Goal: Transaction & Acquisition: Subscribe to service/newsletter

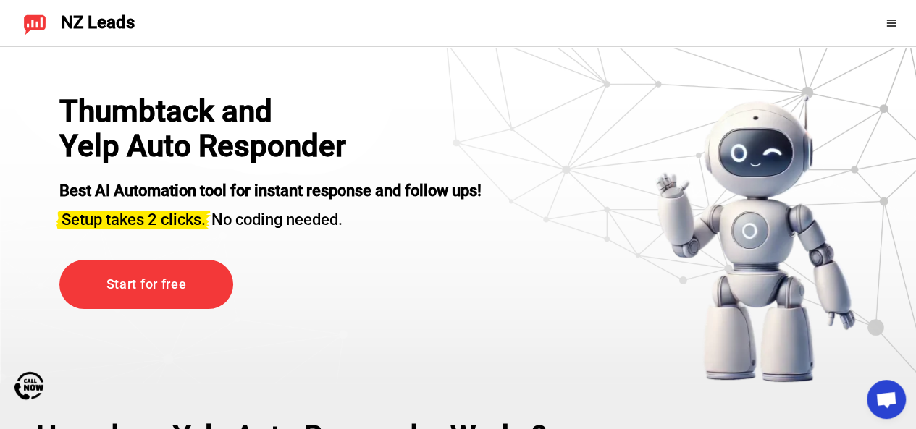
click at [875, 34] on div at bounding box center [873, 23] width 64 height 23
click at [894, 21] on icon at bounding box center [892, 23] width 12 height 12
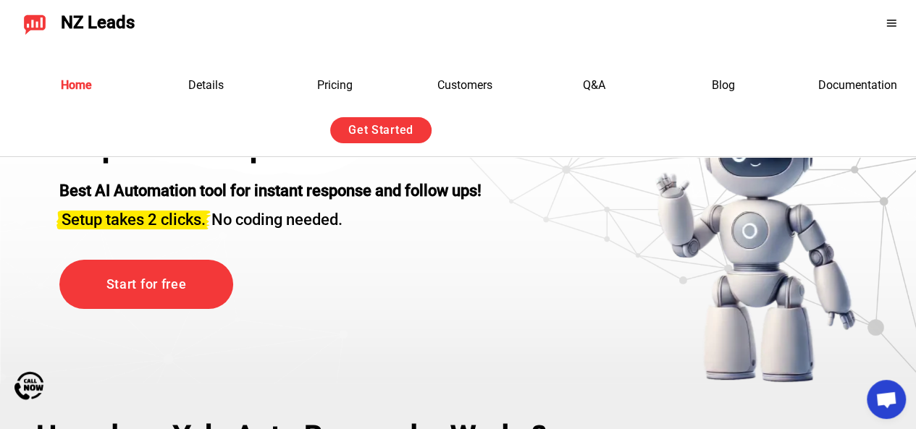
click at [324, 93] on li "Pricing" at bounding box center [334, 86] width 83 height 32
click at [329, 86] on link "Pricing" at bounding box center [334, 85] width 35 height 14
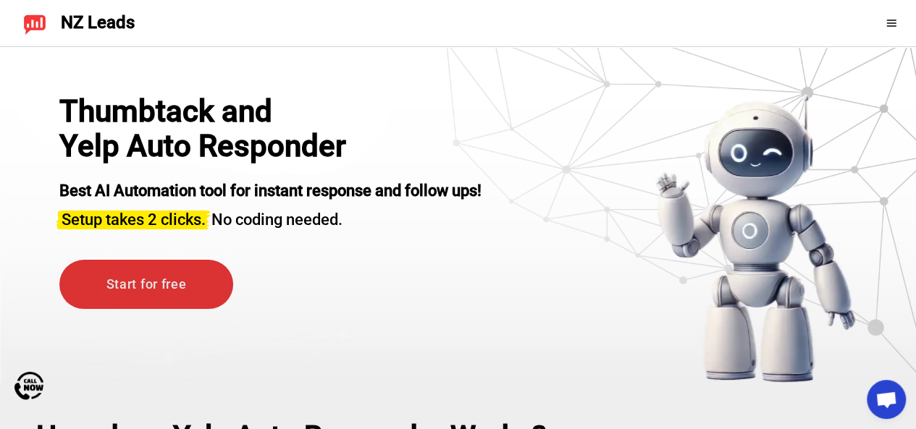
click at [142, 282] on link "Start for free" at bounding box center [146, 285] width 174 height 50
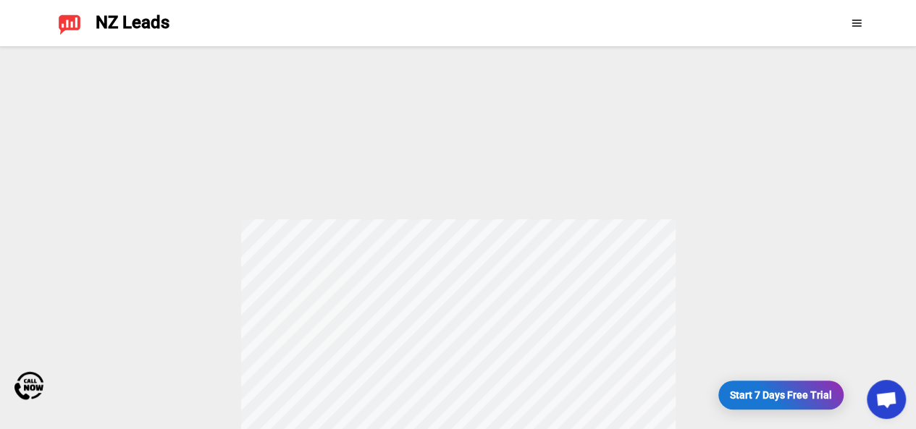
scroll to position [398, 0]
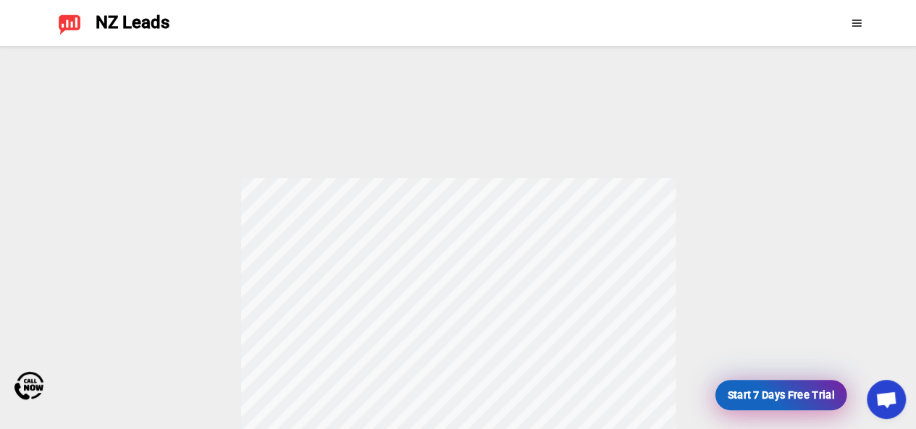
click at [791, 396] on link "Start 7 Days Free Trial" at bounding box center [780, 395] width 125 height 29
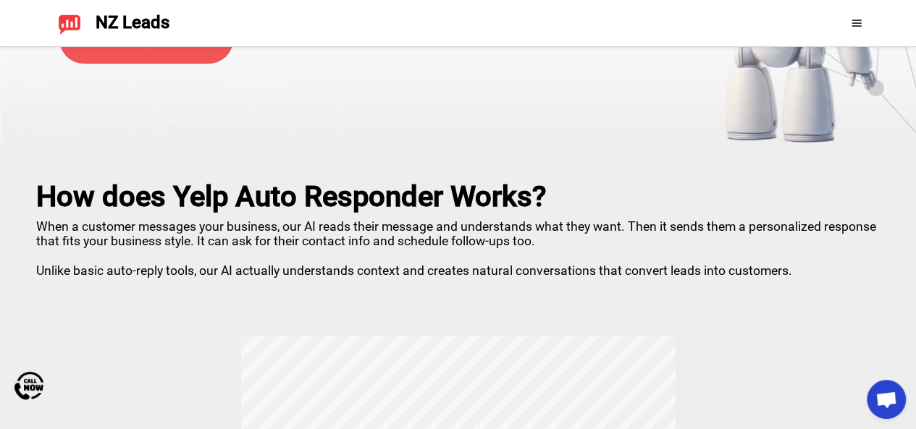
scroll to position [0, 0]
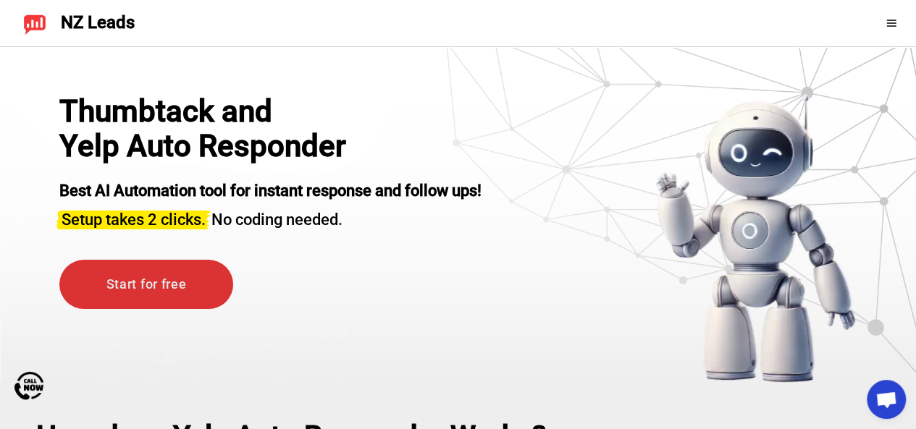
click at [172, 291] on link "Start for free" at bounding box center [146, 285] width 174 height 50
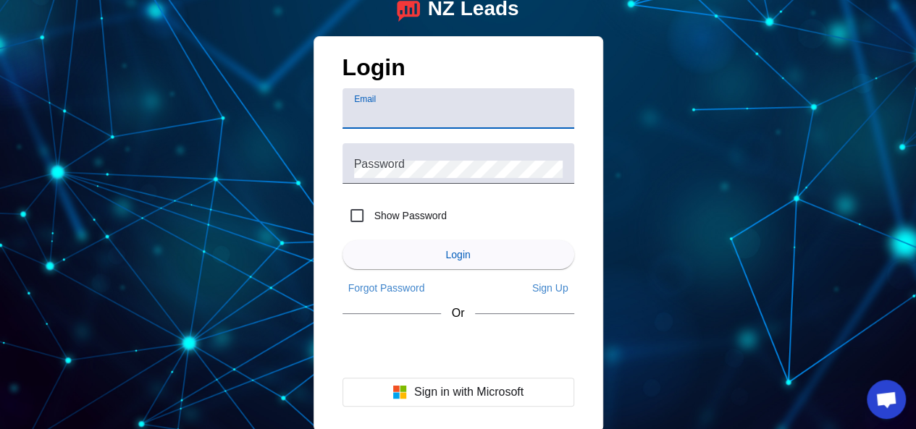
click at [381, 113] on input "Email" at bounding box center [458, 114] width 209 height 17
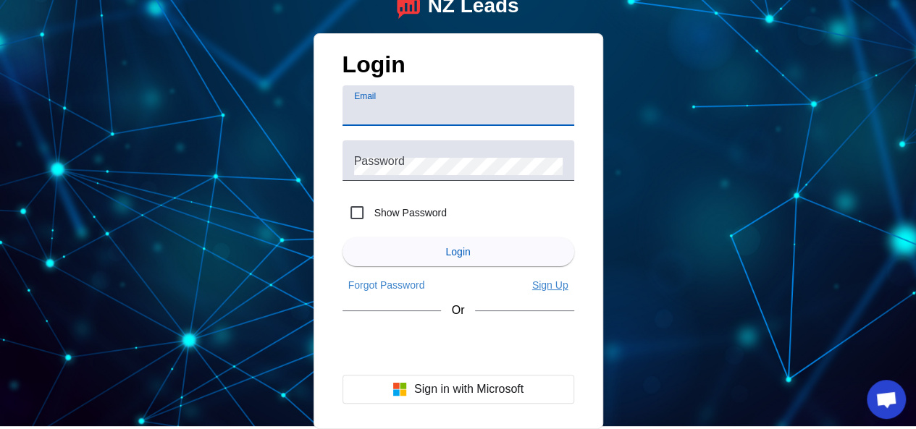
click at [538, 285] on span "Sign Up" at bounding box center [550, 286] width 36 height 12
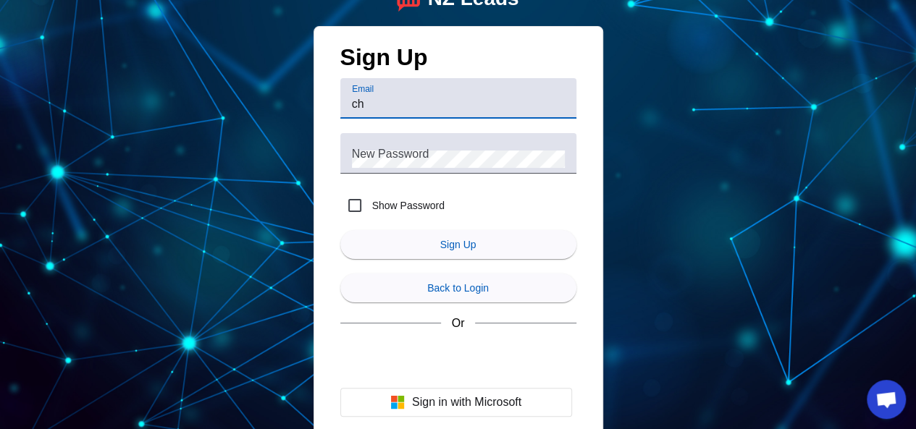
type input "[EMAIL_ADDRESS][DOMAIN_NAME]"
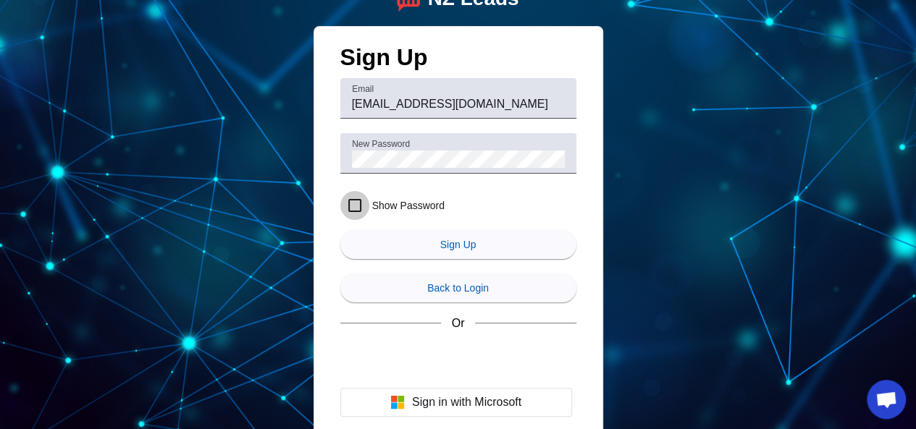
click at [355, 199] on input "Show Password" at bounding box center [354, 205] width 29 height 29
checkbox input "false"
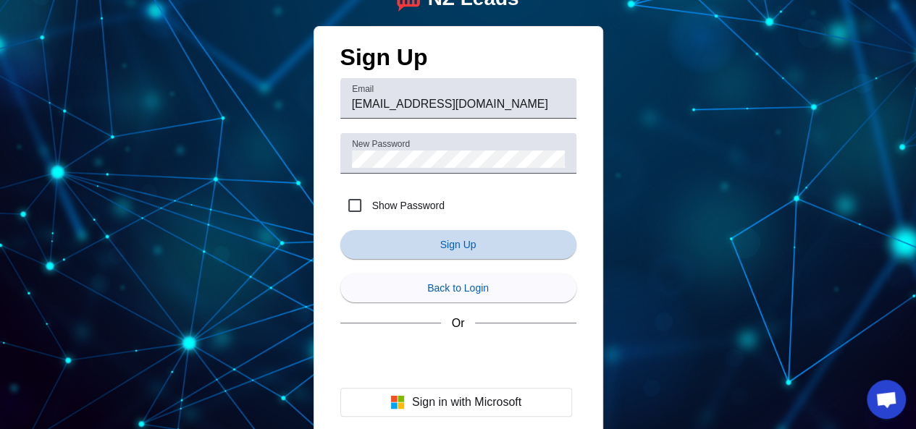
click at [398, 248] on span "submit" at bounding box center [458, 244] width 236 height 35
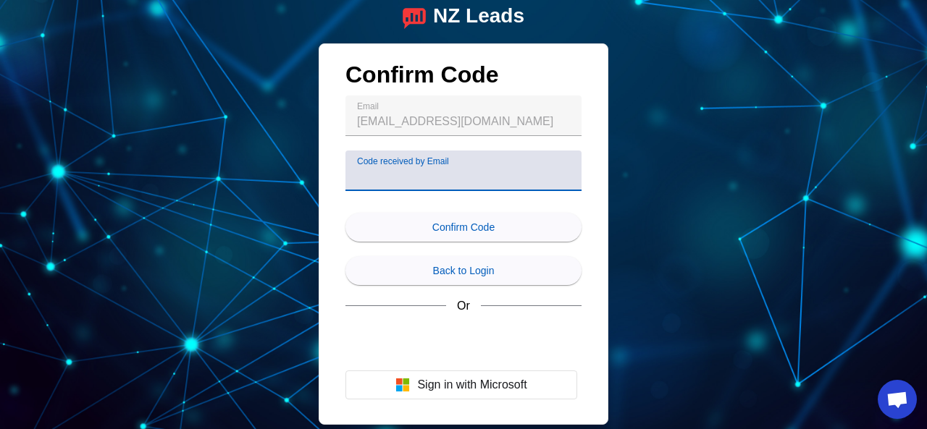
paste input "113807"
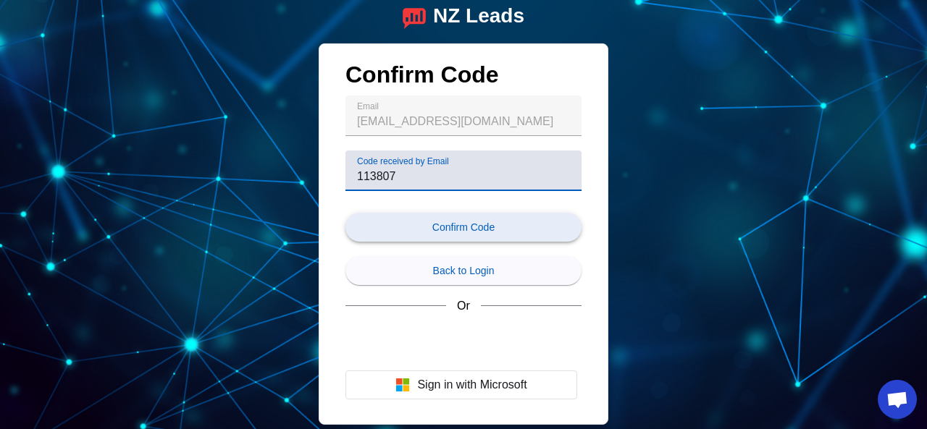
type input "113807"
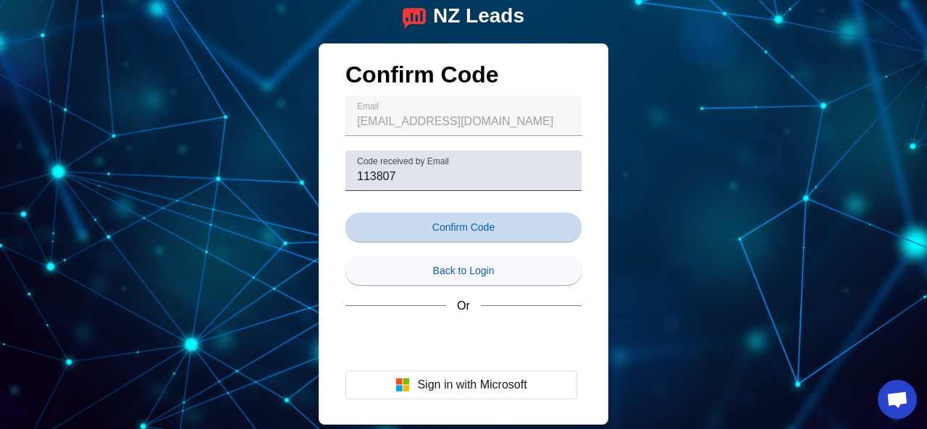
click at [449, 231] on span "Confirm Code" at bounding box center [463, 228] width 62 height 12
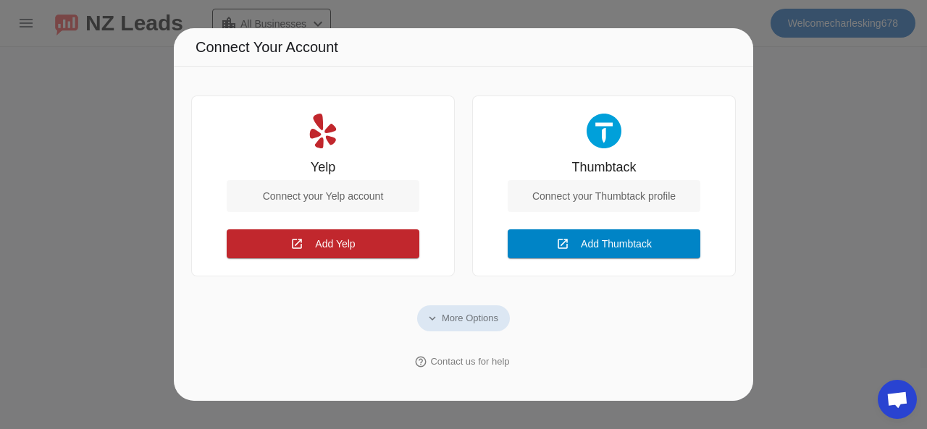
click at [576, 239] on span at bounding box center [604, 244] width 193 height 35
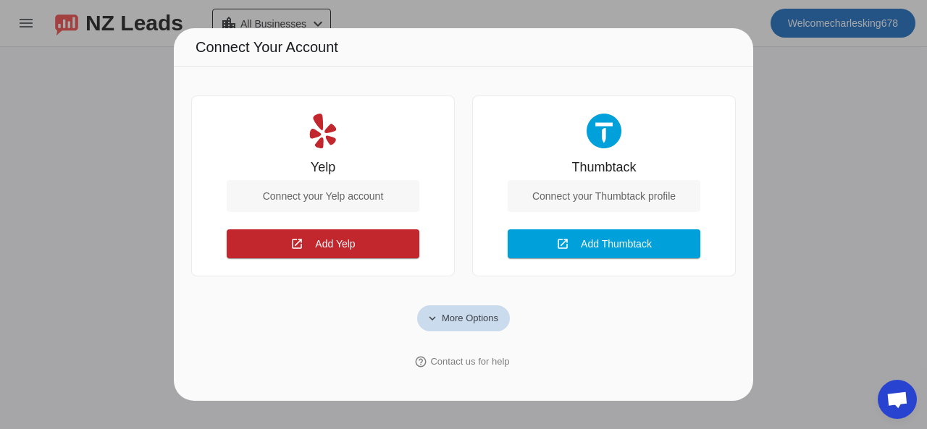
click at [449, 316] on span "More Options" at bounding box center [470, 318] width 56 height 14
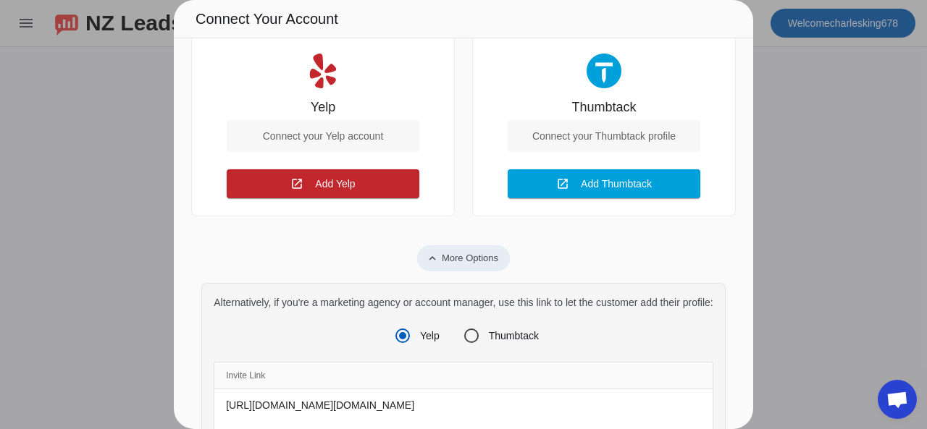
scroll to position [25, 0]
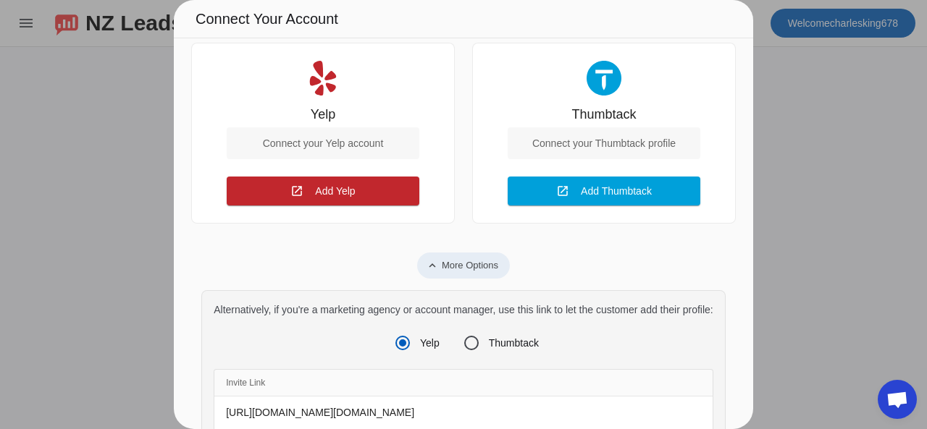
click at [442, 261] on span "More Options" at bounding box center [470, 266] width 56 height 14
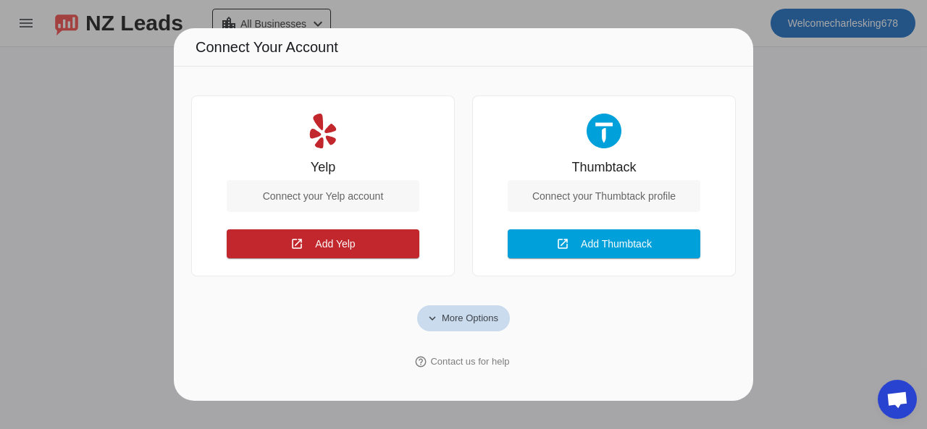
scroll to position [0, 0]
